Goal: Information Seeking & Learning: Understand process/instructions

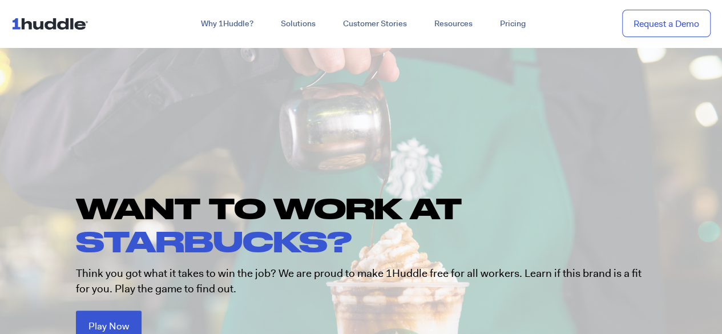
scroll to position [43, 0]
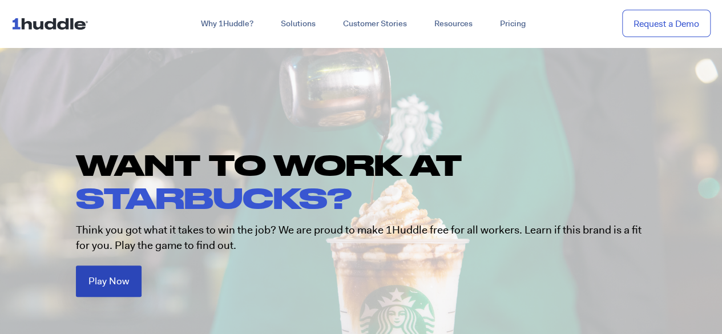
click at [118, 280] on span "Play Now" at bounding box center [108, 281] width 41 height 10
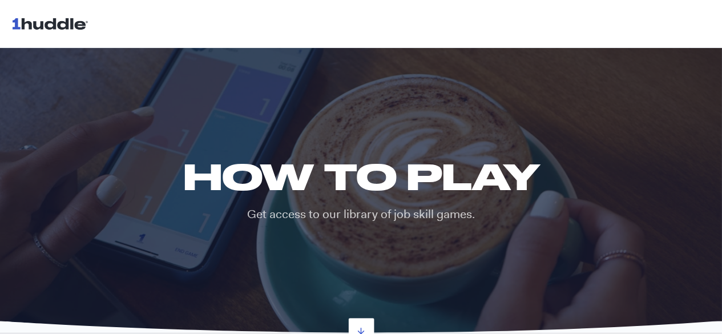
click at [118, 280] on div "HOW TO PLAY Get access to our library of job skill games." at bounding box center [361, 189] width 722 height 287
click at [365, 182] on h1 "HOW TO PLAY" at bounding box center [361, 176] width 373 height 42
click at [384, 183] on h1 "HOW TO PLAY" at bounding box center [361, 176] width 373 height 42
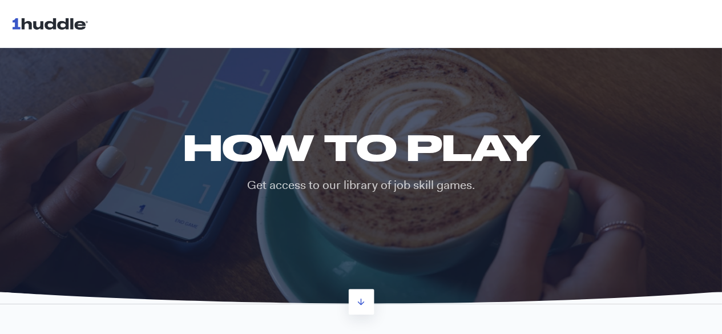
scroll to position [27, 0]
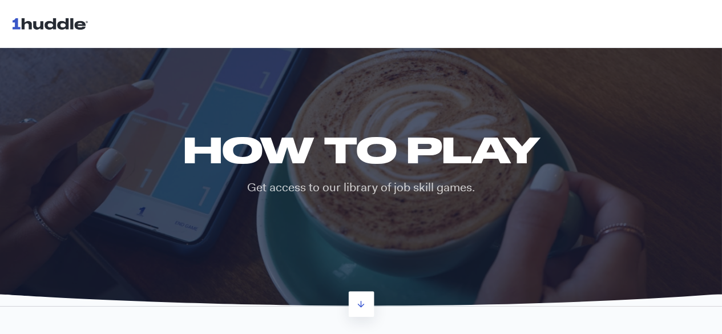
click at [375, 165] on h1 "HOW TO PLAY" at bounding box center [361, 149] width 373 height 42
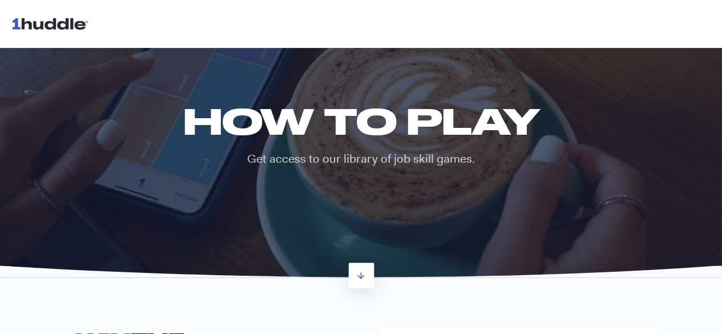
scroll to position [0, 0]
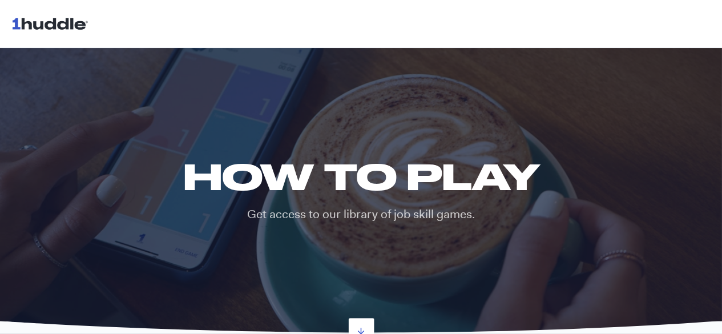
click at [375, 165] on h1 "HOW TO PLAY" at bounding box center [361, 176] width 373 height 42
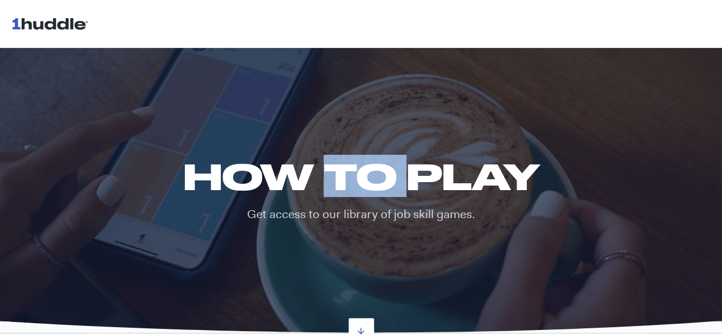
click at [375, 165] on h1 "HOW TO PLAY" at bounding box center [361, 176] width 373 height 42
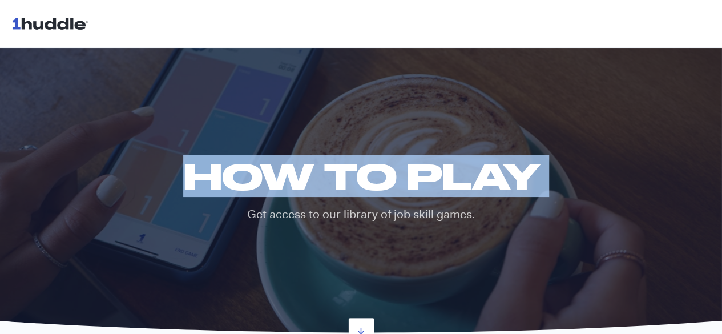
click at [375, 165] on h1 "HOW TO PLAY" at bounding box center [361, 176] width 373 height 42
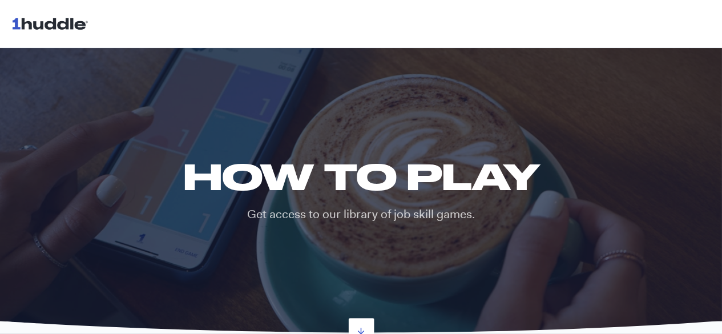
click at [413, 214] on p "Get access to our library of job skill games." at bounding box center [361, 214] width 373 height 17
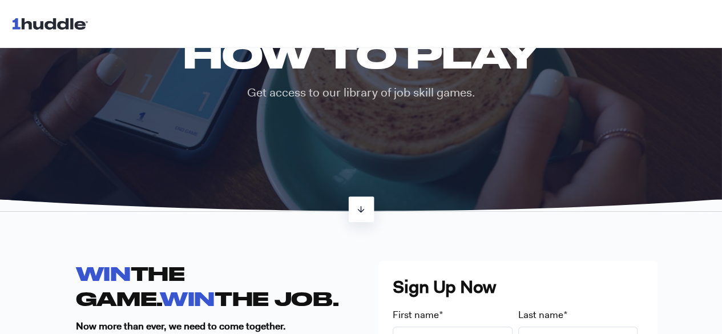
click at [362, 214] on icon at bounding box center [361, 209] width 10 height 10
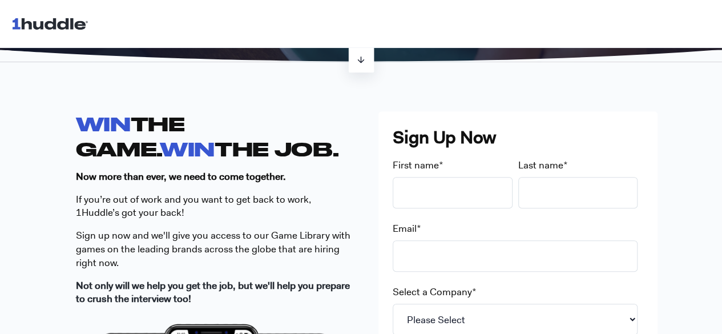
scroll to position [308, 0]
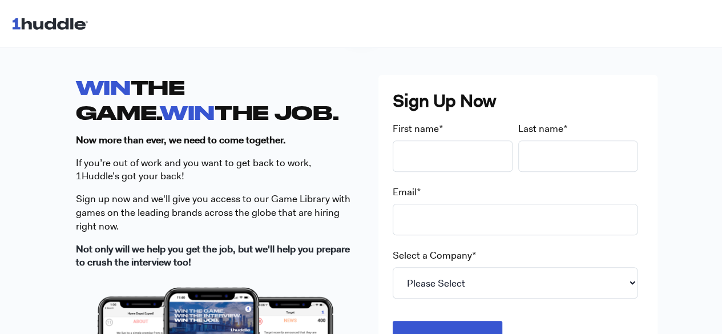
drag, startPoint x: 130, startPoint y: 143, endPoint x: 327, endPoint y: 277, distance: 237.5
click at [327, 277] on div "WIN THE GAME. WIN THE JOB. Now more than ever, we need to come together. If you…" at bounding box center [215, 177] width 279 height 204
